Goal: Task Accomplishment & Management: Manage account settings

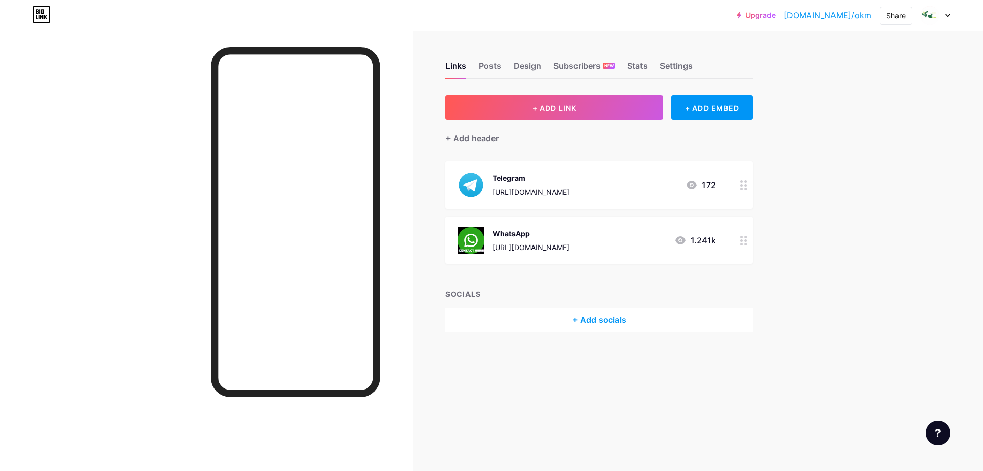
click at [603, 237] on div "WhatsApp [URL][DOMAIN_NAME] 1.241k" at bounding box center [587, 240] width 258 height 27
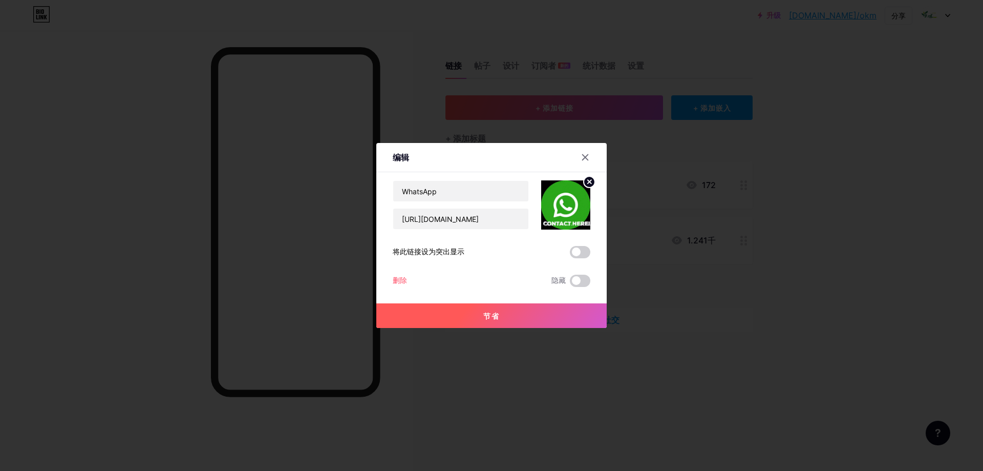
click at [834, 221] on div at bounding box center [491, 235] width 983 height 471
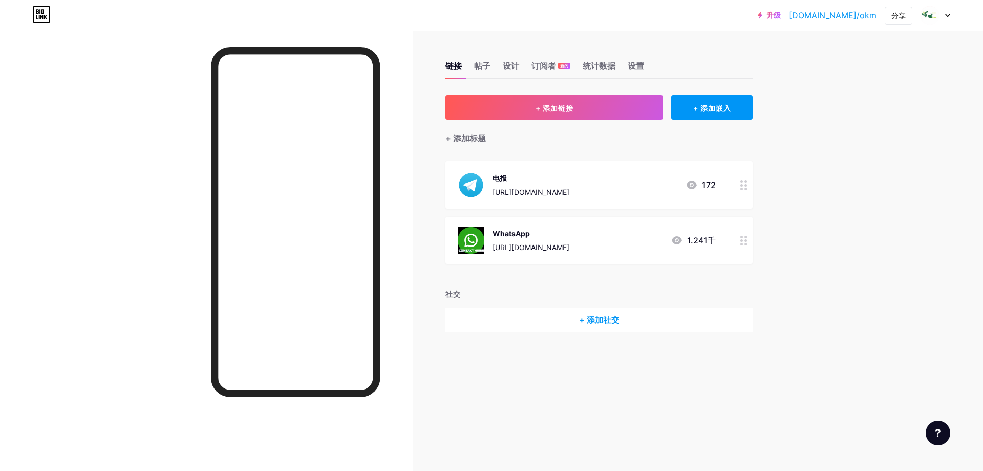
click at [604, 237] on div "WhatsApp [URL][DOMAIN_NAME] 1.241千" at bounding box center [587, 240] width 258 height 27
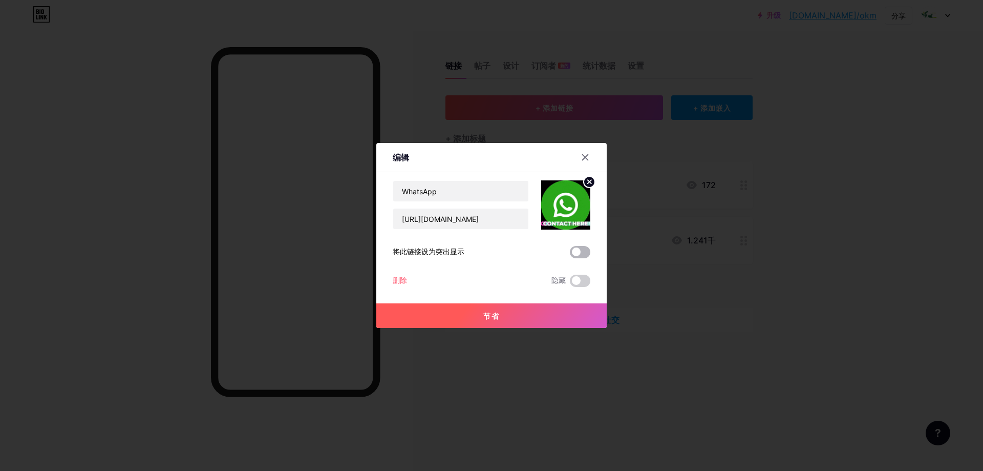
click at [570, 250] on span at bounding box center [580, 252] width 20 height 12
click at [570, 254] on input "checkbox" at bounding box center [570, 254] width 0 height 0
drag, startPoint x: 486, startPoint y: 315, endPoint x: 496, endPoint y: 316, distance: 10.3
click at [486, 315] on font "节省" at bounding box center [491, 315] width 16 height 9
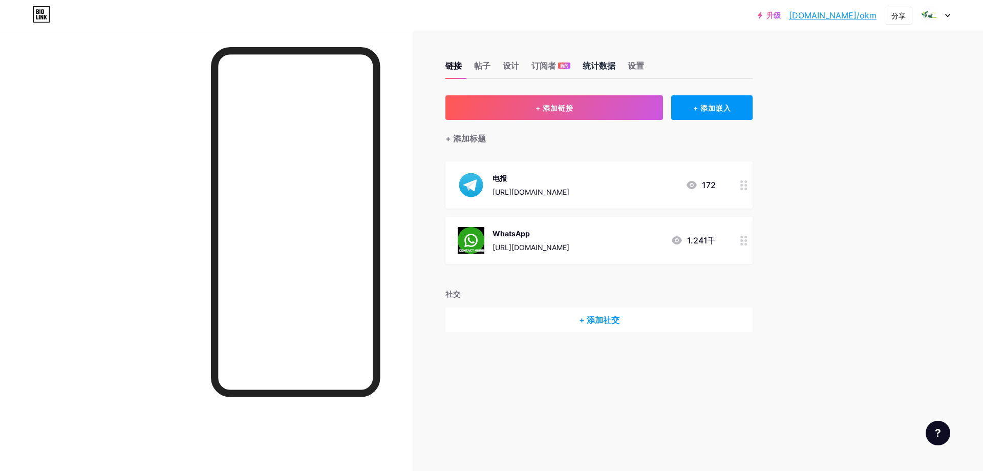
click at [602, 69] on font "统计数据" at bounding box center [599, 65] width 33 height 10
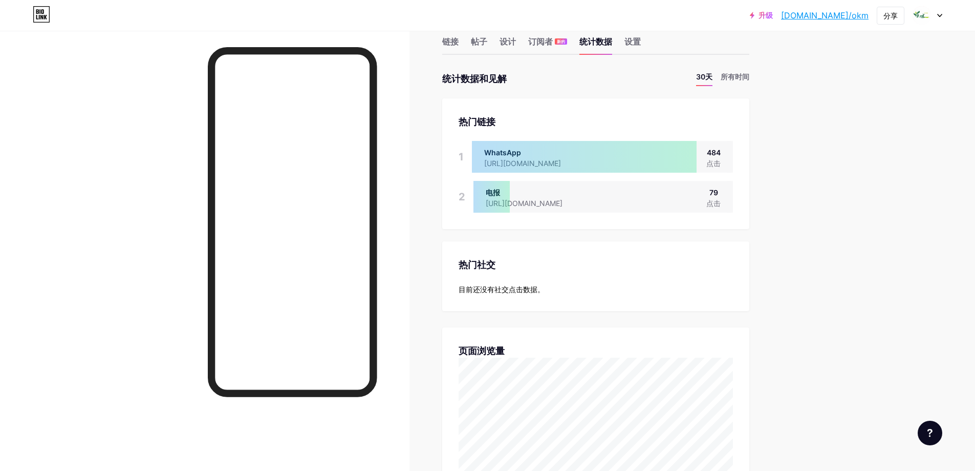
scroll to position [24, 0]
click at [516, 41] on font "设计" at bounding box center [508, 42] width 16 height 10
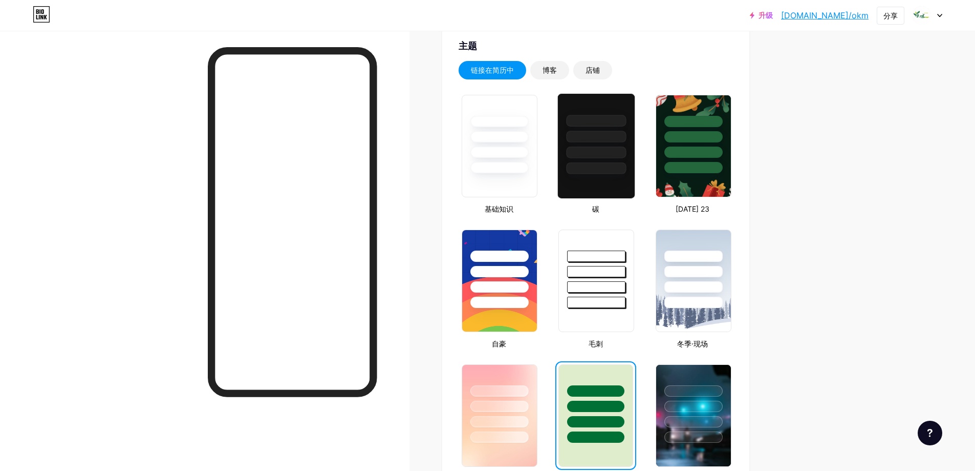
scroll to position [102, 0]
